Goal: Information Seeking & Learning: Learn about a topic

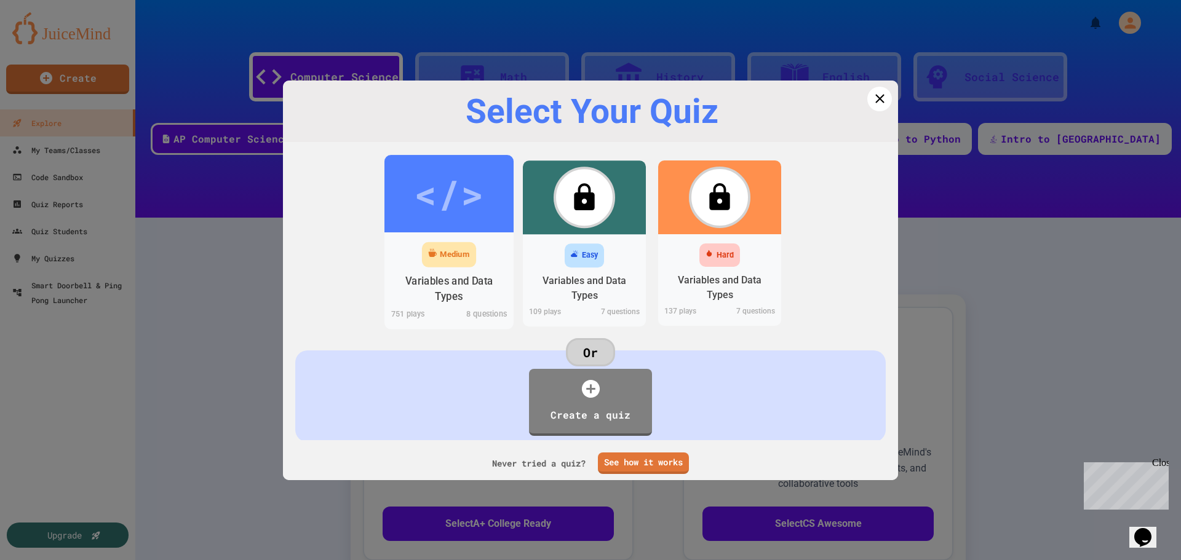
click at [455, 219] on div "</>" at bounding box center [448, 193] width 69 height 58
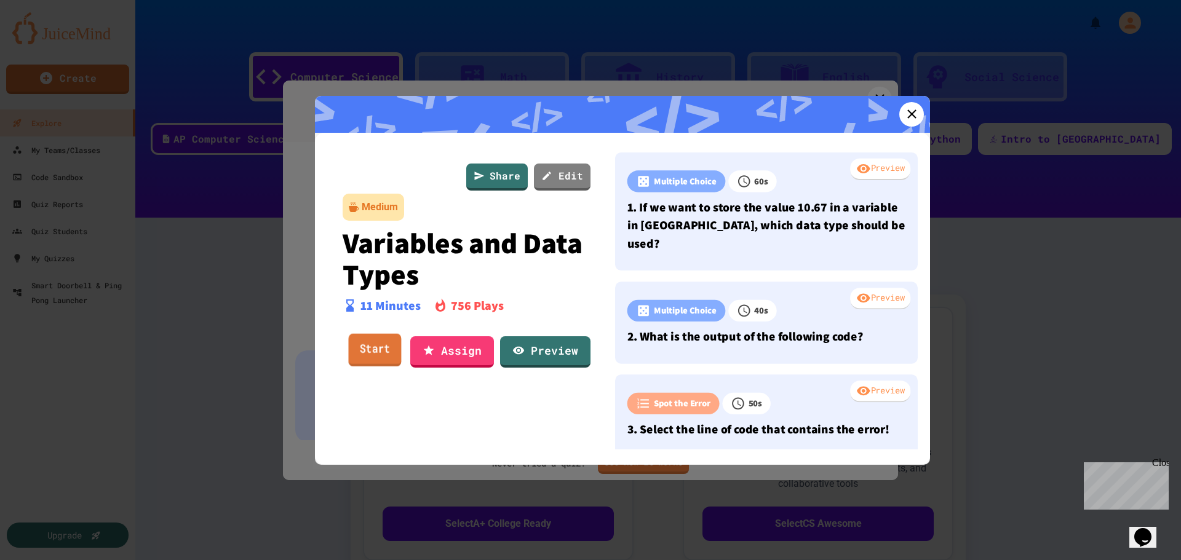
click at [391, 341] on link "Start" at bounding box center [375, 350] width 53 height 33
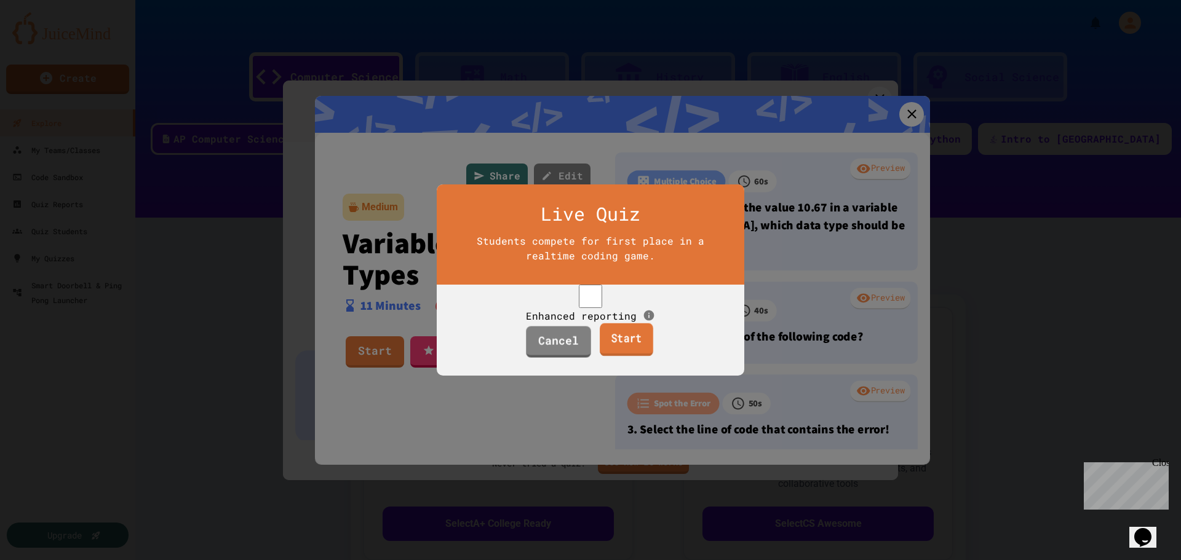
click at [635, 357] on link "Start" at bounding box center [627, 340] width 54 height 33
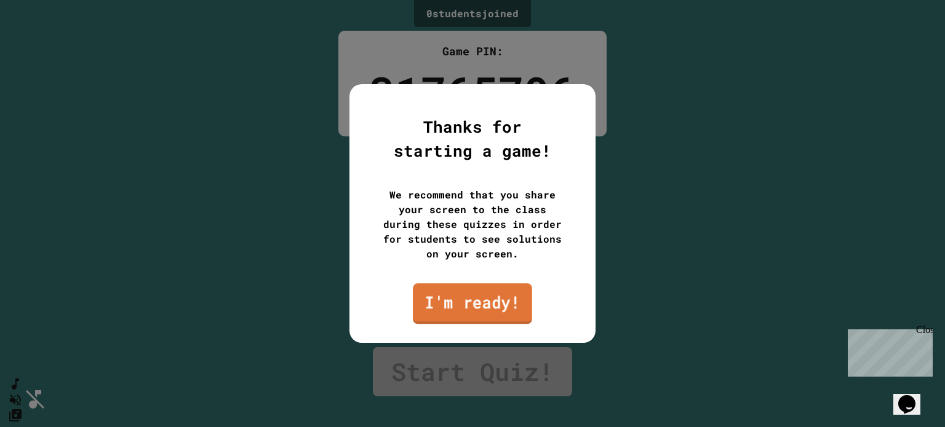
click at [463, 303] on link "I'm ready!" at bounding box center [472, 304] width 119 height 41
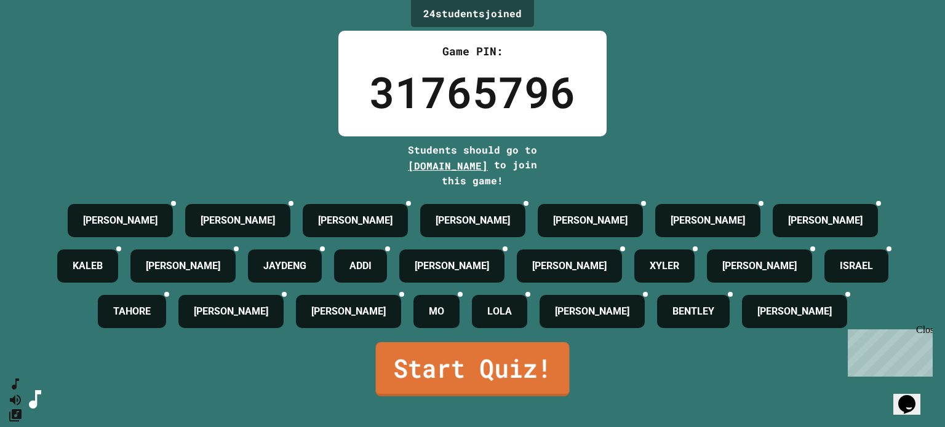
click at [531, 386] on link "Start Quiz!" at bounding box center [473, 370] width 194 height 54
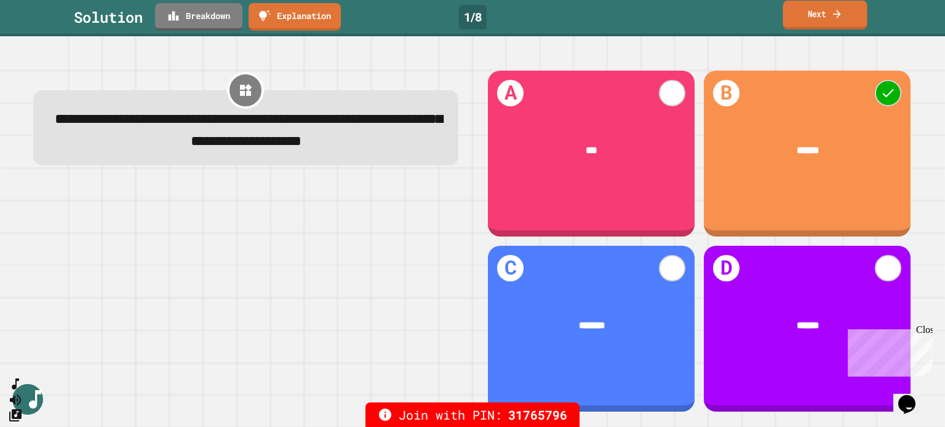
click at [833, 9] on icon at bounding box center [836, 13] width 11 height 13
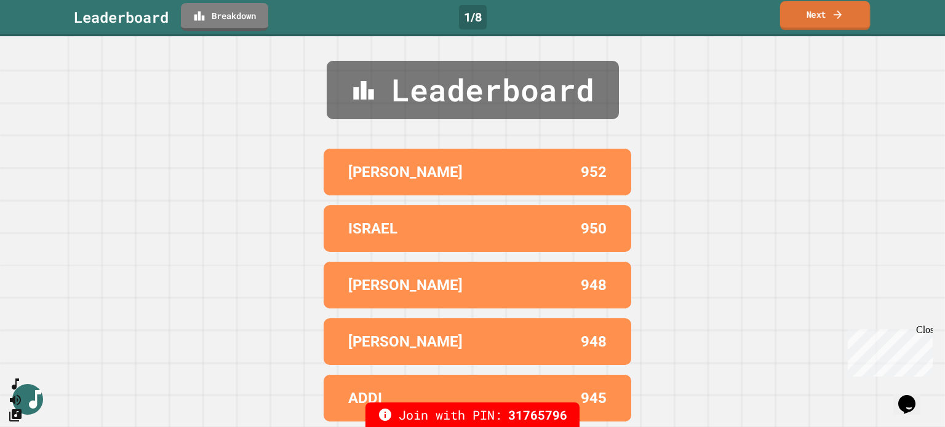
click at [802, 9] on link "Next" at bounding box center [825, 15] width 90 height 29
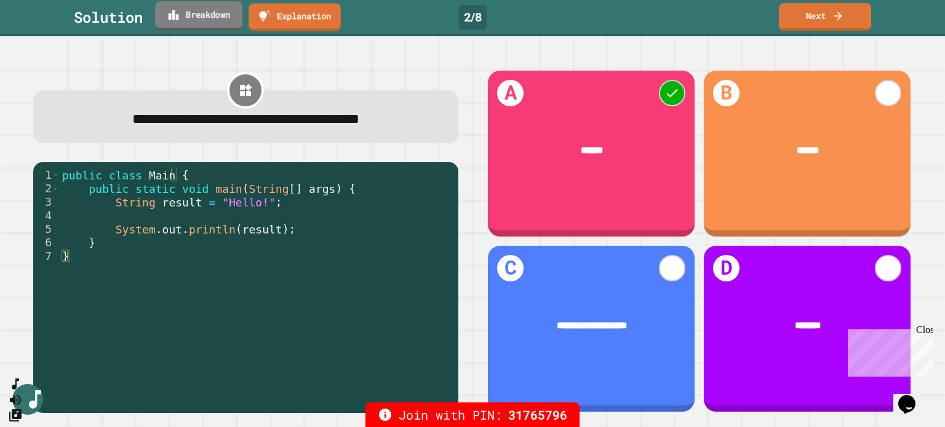
click at [199, 22] on link "Breakdown" at bounding box center [198, 15] width 87 height 29
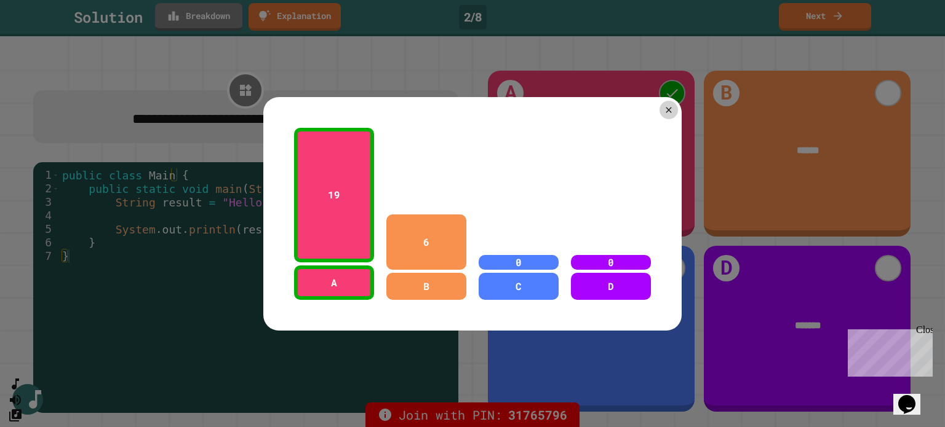
click at [199, 22] on div at bounding box center [472, 213] width 945 height 427
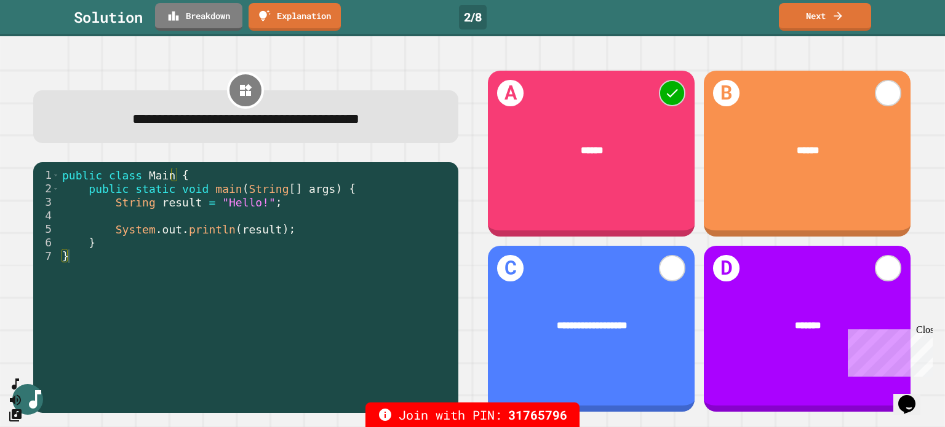
click at [231, 230] on div "public class Main { public static void main ( String [ ] args ) { String result…" at bounding box center [256, 284] width 392 height 230
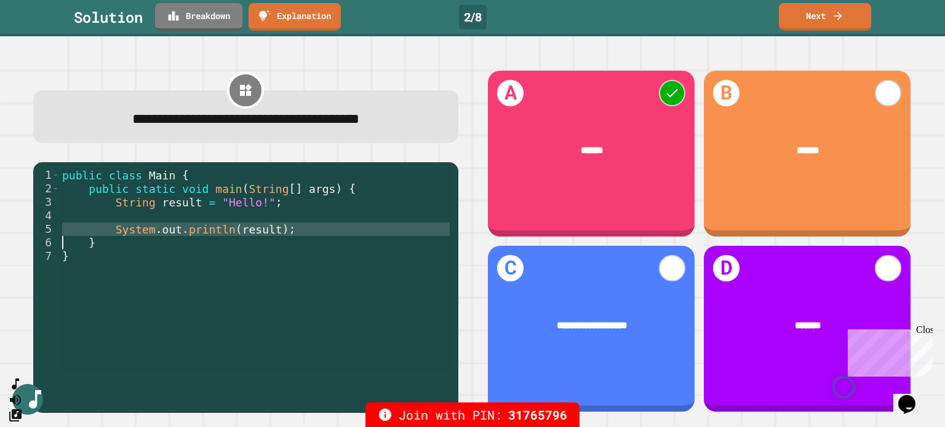
click at [236, 233] on div "public class Main { public static void main ( String [ ] args ) { String result…" at bounding box center [256, 270] width 392 height 203
type textarea "**********"
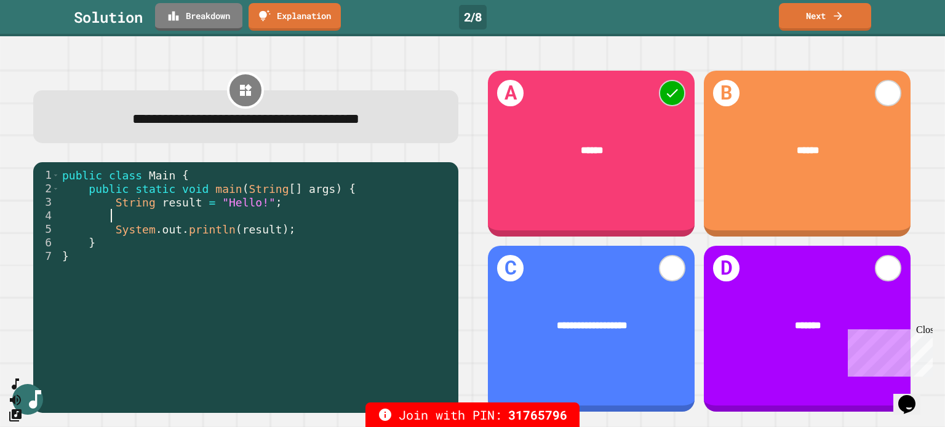
click at [224, 210] on div "public class Main { public static void main ( String [ ] args ) { String result…" at bounding box center [256, 284] width 392 height 230
click at [841, 27] on link "Next" at bounding box center [825, 17] width 92 height 28
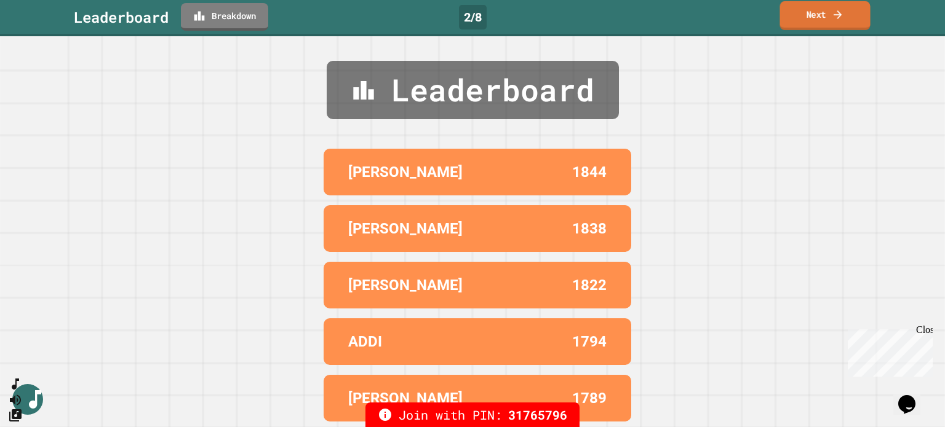
click at [841, 27] on link "Next" at bounding box center [824, 15] width 90 height 29
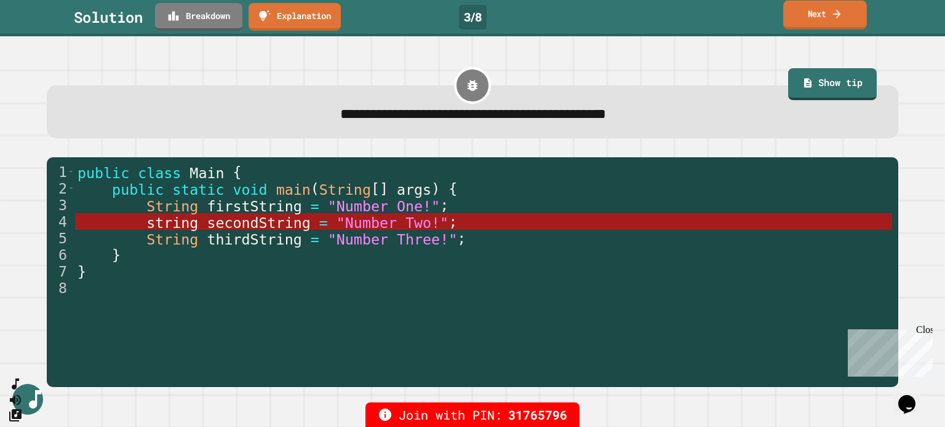
click at [844, 19] on link "Next" at bounding box center [825, 15] width 84 height 29
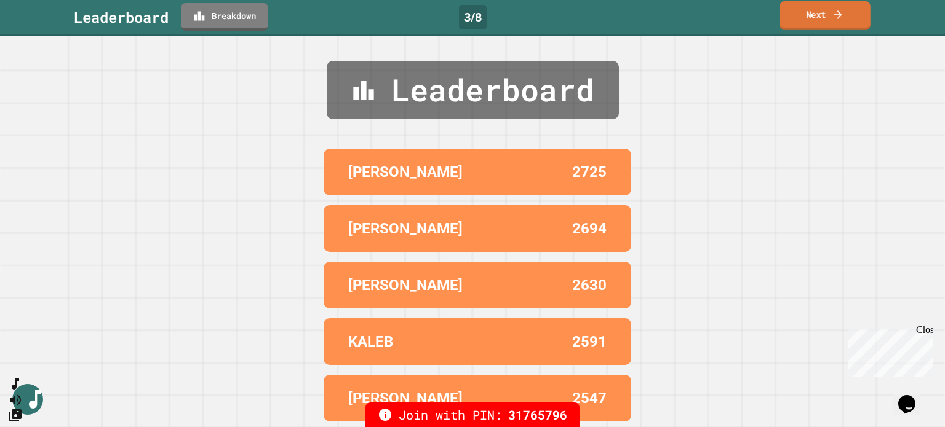
click at [844, 19] on link "Next" at bounding box center [824, 15] width 91 height 29
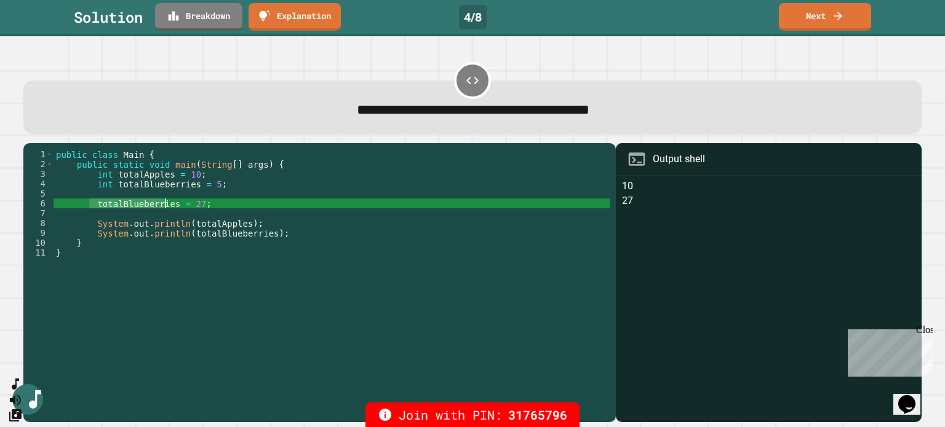
drag, startPoint x: 90, startPoint y: 206, endPoint x: 165, endPoint y: 209, distance: 75.1
click at [165, 209] on div "public class Main { public static void main ( String [ ] args ) { int totalAppl…" at bounding box center [332, 277] width 556 height 256
drag, startPoint x: 182, startPoint y: 203, endPoint x: 189, endPoint y: 203, distance: 6.8
click at [189, 203] on div "public class Main { public static void main ( String [ ] args ) { int totalAppl…" at bounding box center [332, 277] width 556 height 256
click at [309, 187] on div "public class Main { public static void main ( String [ ] args ) { int totalAppl…" at bounding box center [332, 277] width 556 height 256
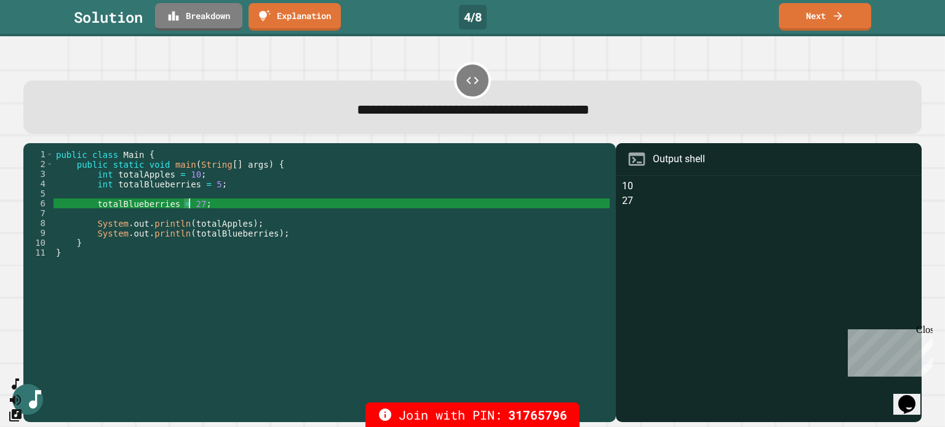
type textarea "**********"
click at [825, 18] on link "Next" at bounding box center [824, 15] width 89 height 29
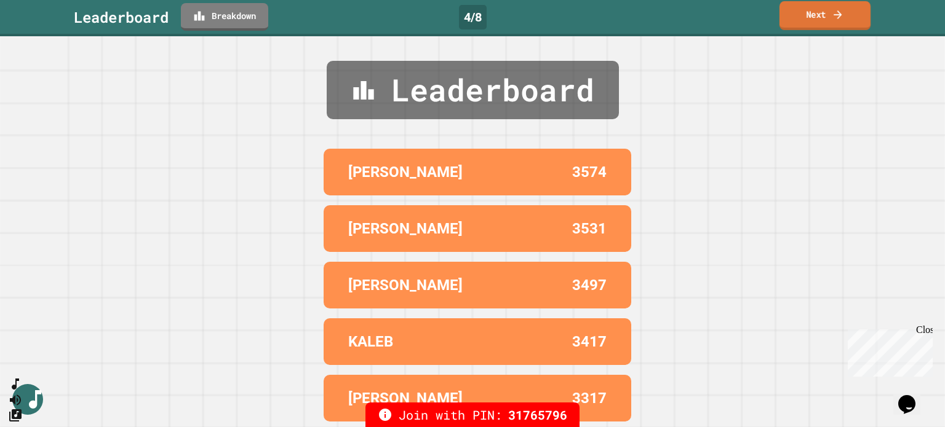
click at [825, 20] on link "Next" at bounding box center [824, 15] width 91 height 29
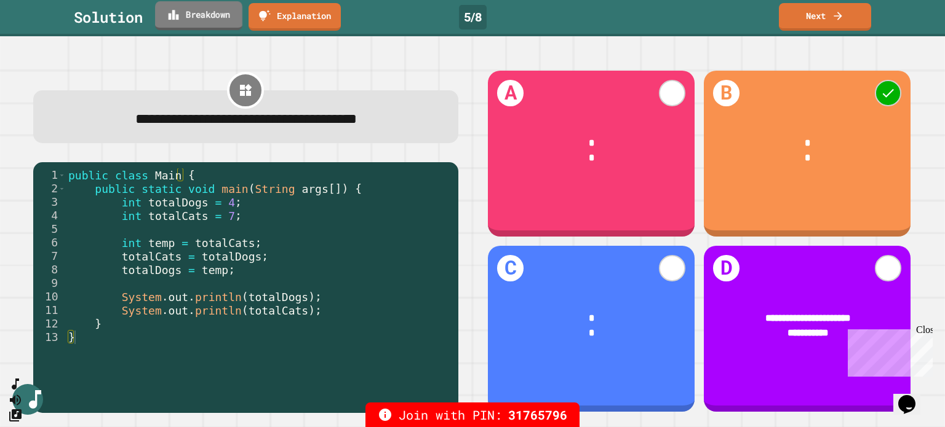
click at [192, 7] on link "Breakdown" at bounding box center [198, 15] width 87 height 29
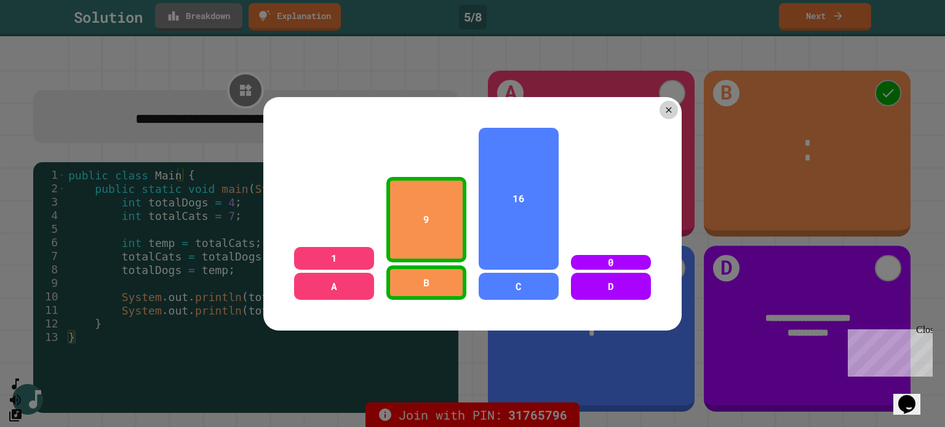
click at [192, 7] on div at bounding box center [472, 213] width 945 height 427
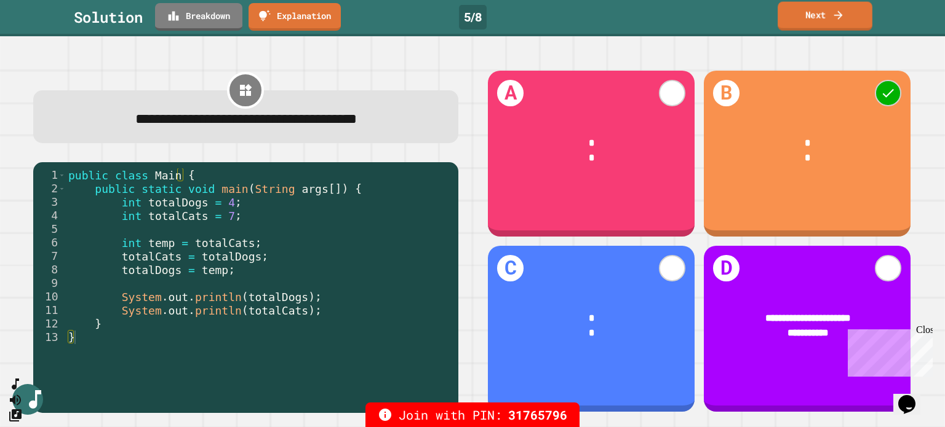
click at [830, 14] on link "Next" at bounding box center [824, 16] width 95 height 29
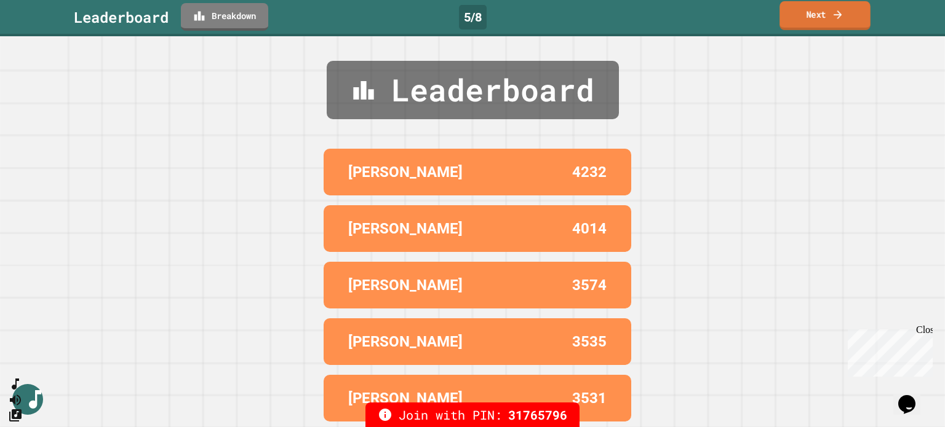
click at [836, 19] on icon at bounding box center [838, 14] width 12 height 13
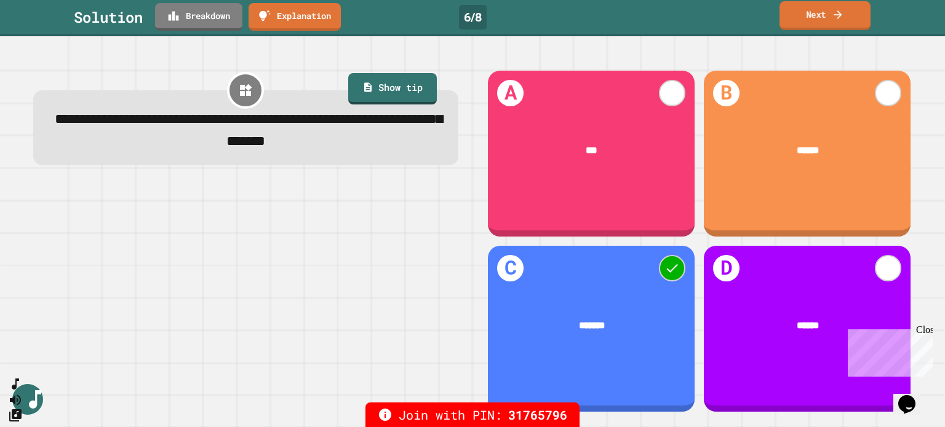
click at [831, 25] on link "Next" at bounding box center [824, 15] width 91 height 29
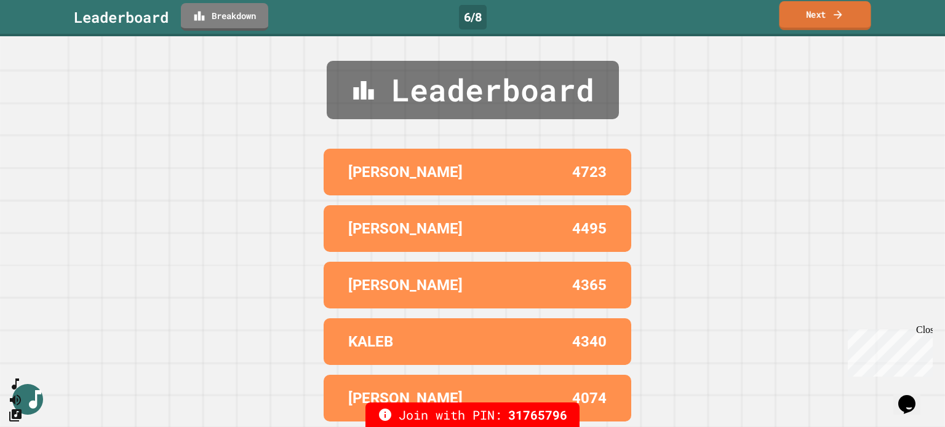
click at [831, 24] on link "Next" at bounding box center [825, 15] width 92 height 29
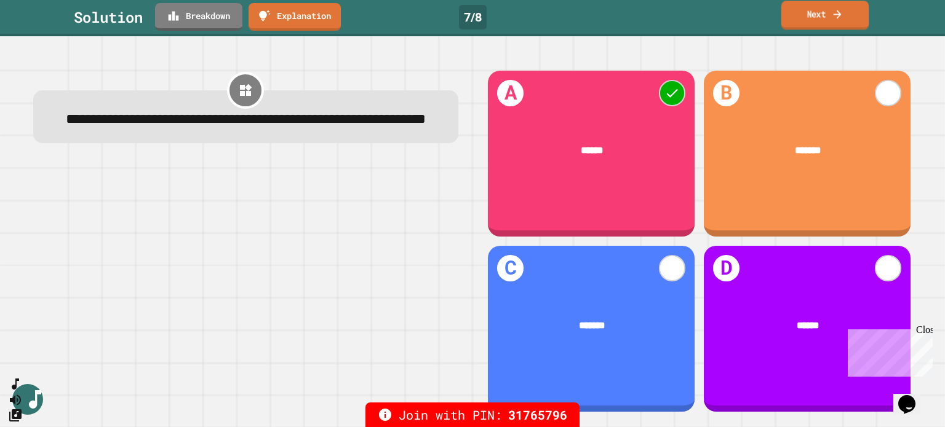
click at [819, 12] on link "Next" at bounding box center [824, 15] width 87 height 29
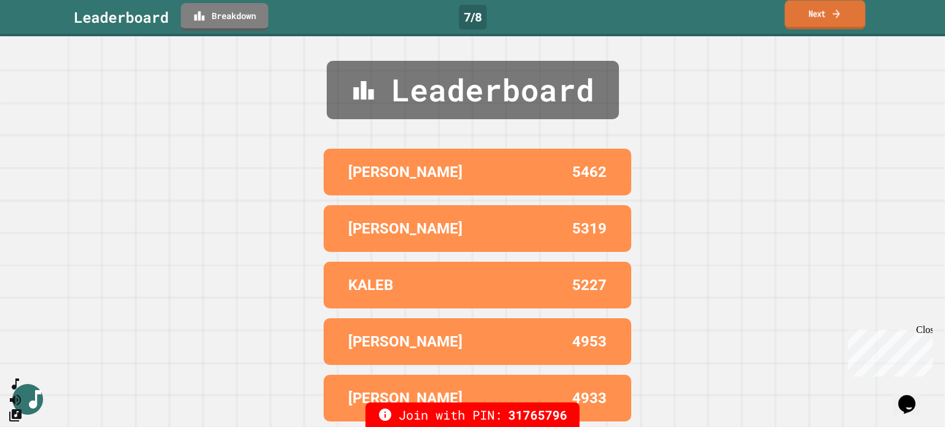
click at [822, 24] on link "Next" at bounding box center [824, 15] width 81 height 29
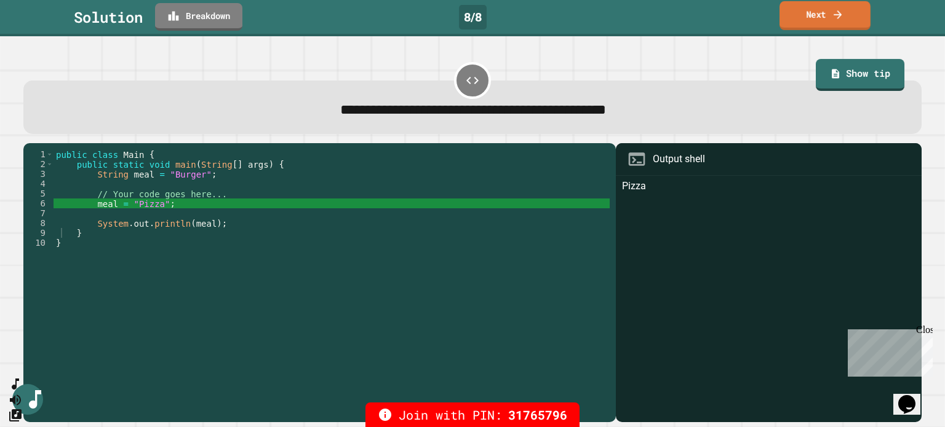
click at [834, 12] on icon at bounding box center [838, 14] width 12 height 13
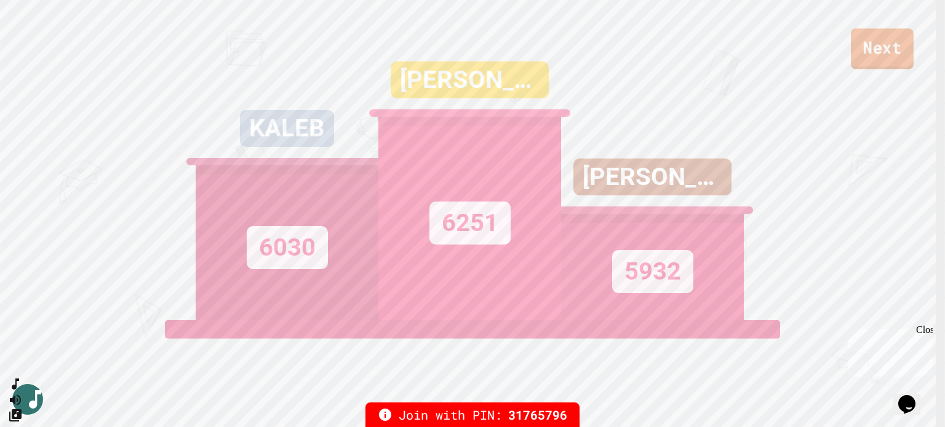
click at [888, 47] on link "Next" at bounding box center [882, 48] width 63 height 41
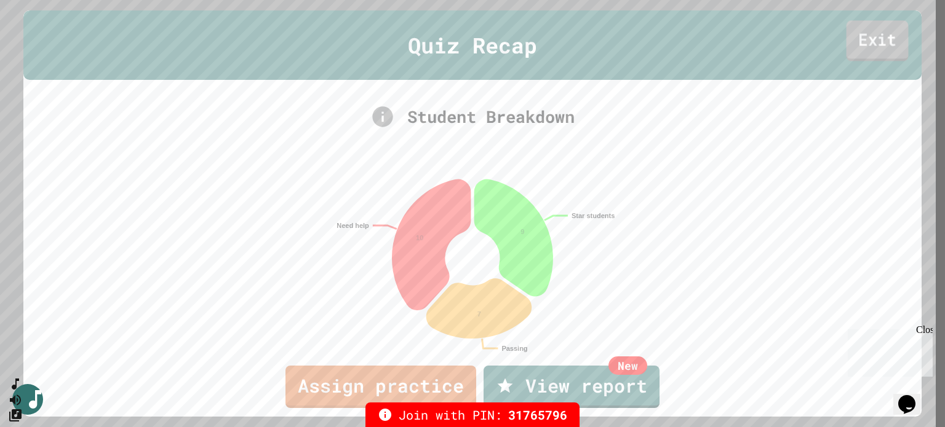
click at [886, 41] on link "Exit" at bounding box center [877, 41] width 62 height 41
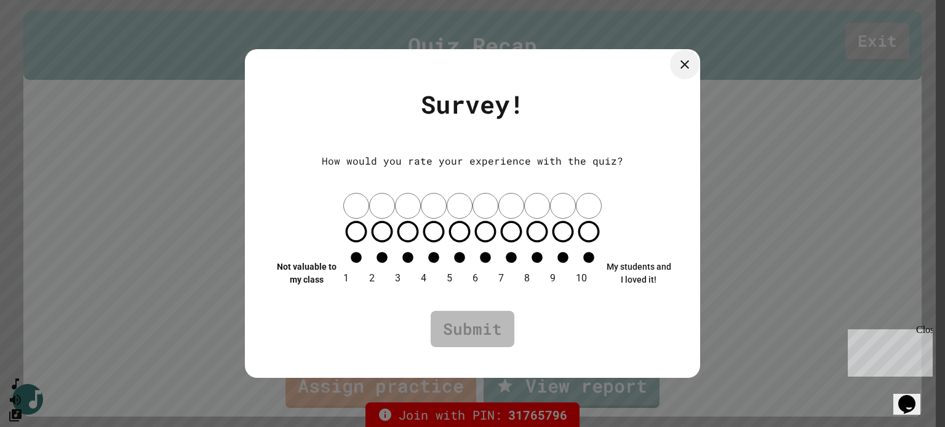
click at [683, 72] on icon at bounding box center [684, 64] width 15 height 15
